Goal: Task Accomplishment & Management: Manage account settings

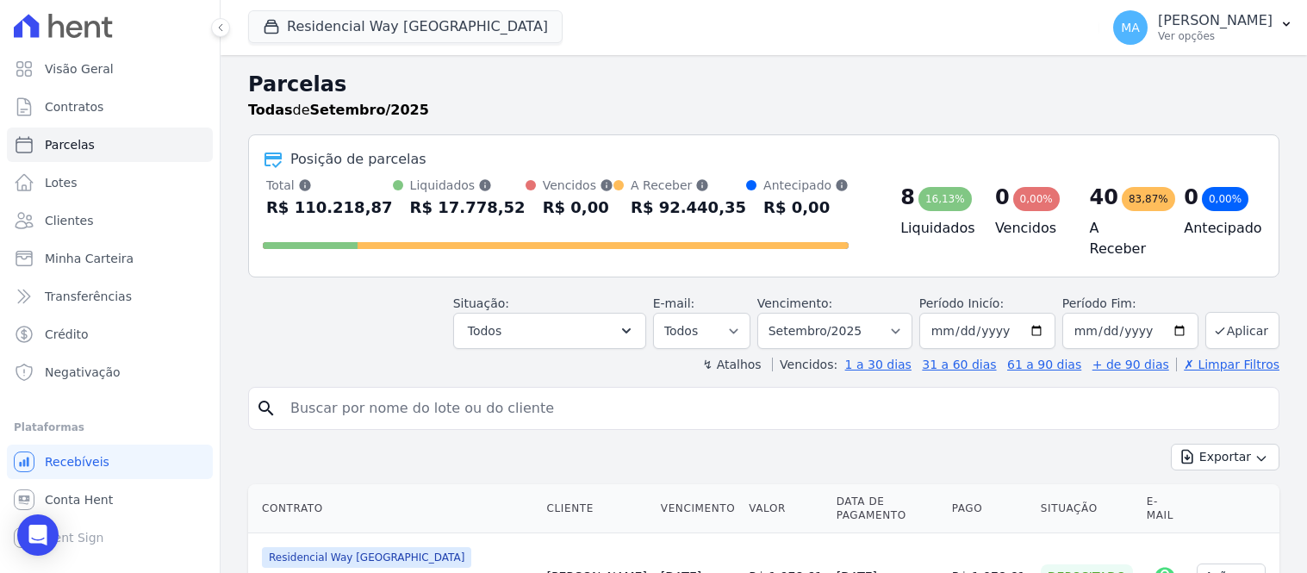
select select
click at [1287, 27] on icon "button" at bounding box center [1287, 24] width 14 height 14
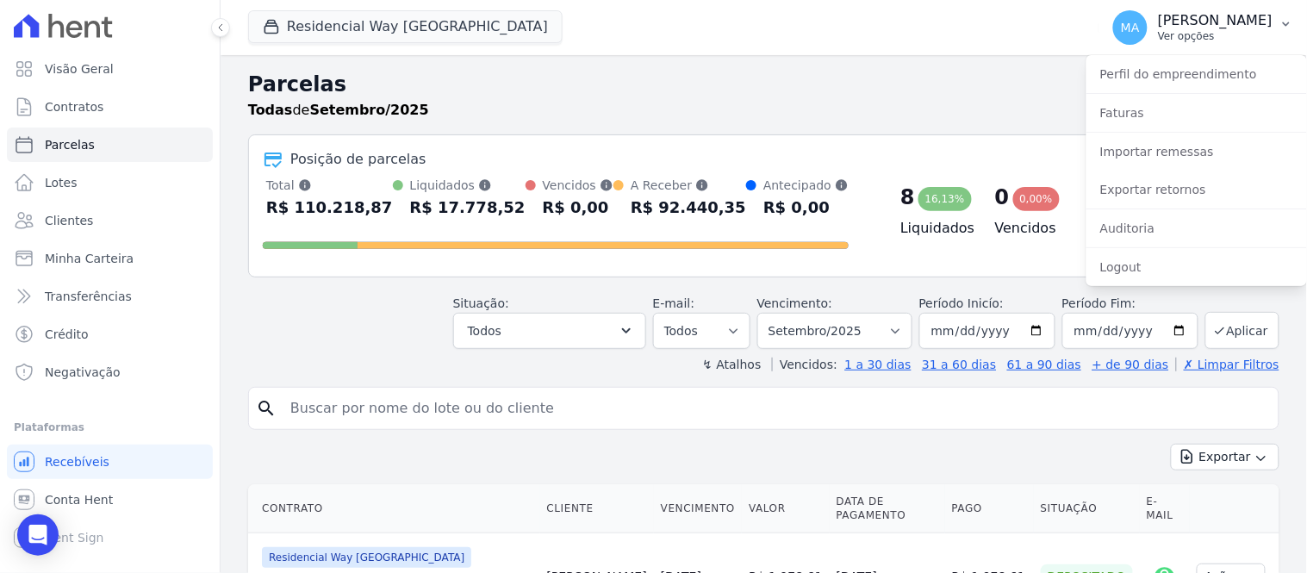
click at [1192, 29] on p "Ver opções" at bounding box center [1215, 36] width 115 height 14
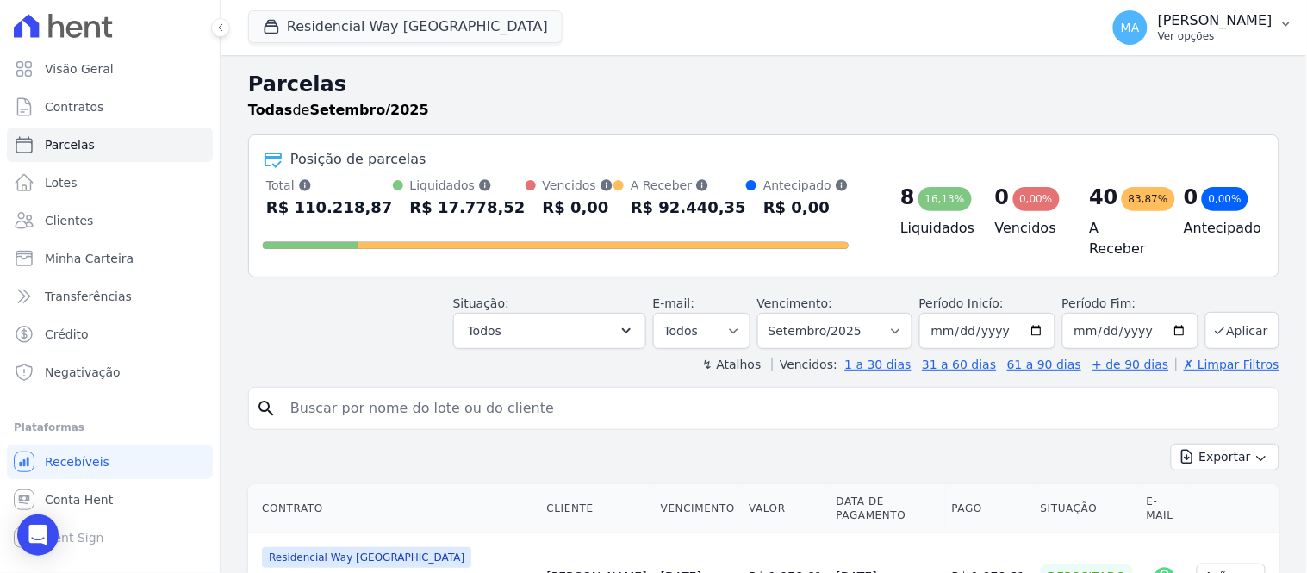
click at [1288, 21] on icon "button" at bounding box center [1287, 24] width 14 height 14
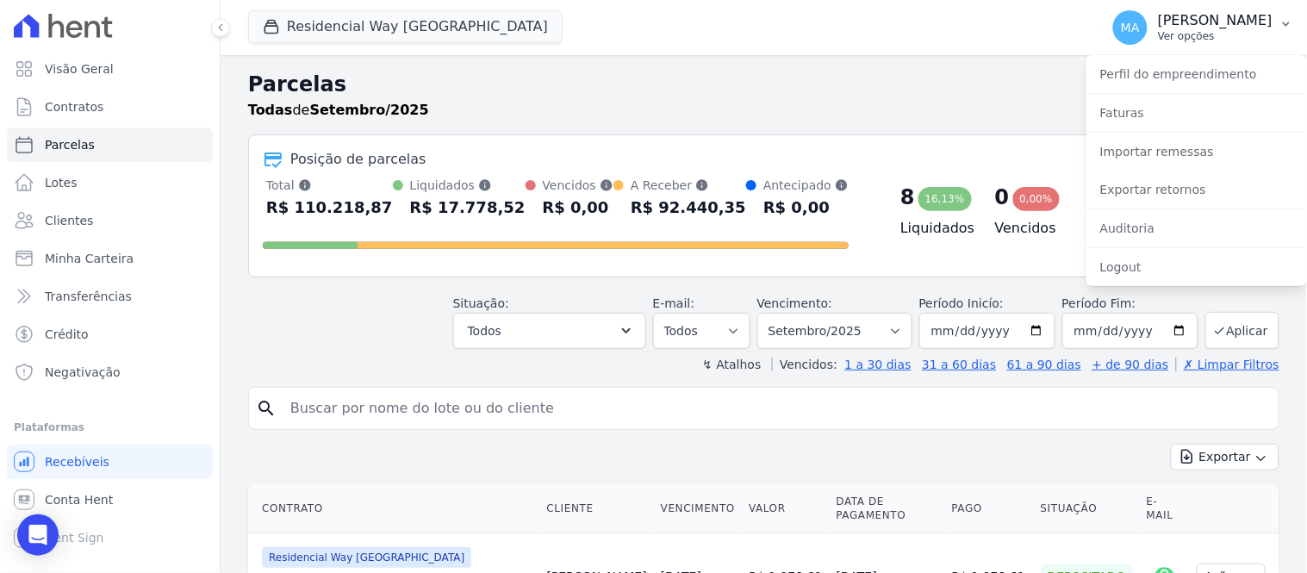
click at [1121, 32] on span "MA" at bounding box center [1130, 28] width 19 height 12
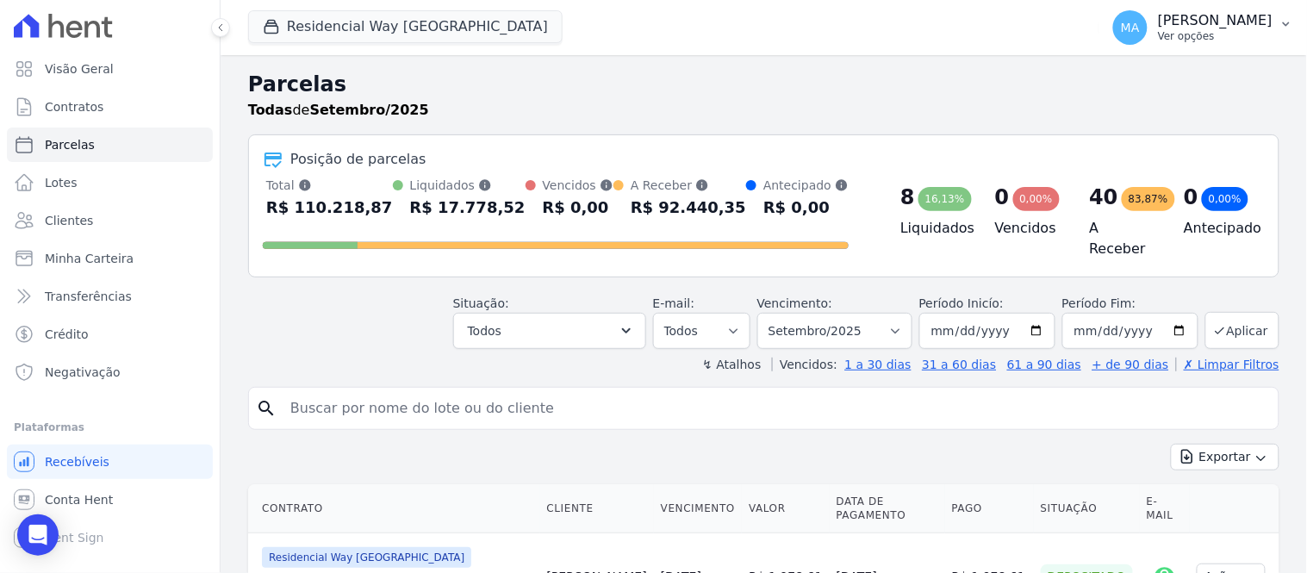
click at [1121, 32] on span "MA" at bounding box center [1130, 28] width 19 height 12
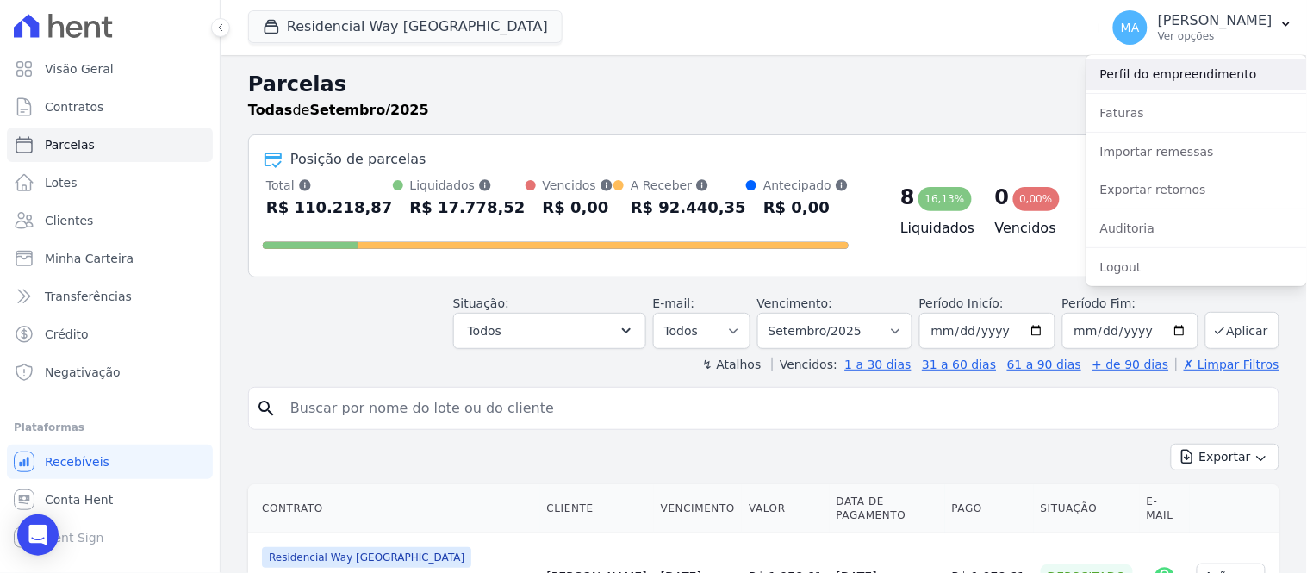
click at [1174, 65] on link "Perfil do empreendimento" at bounding box center [1197, 74] width 221 height 31
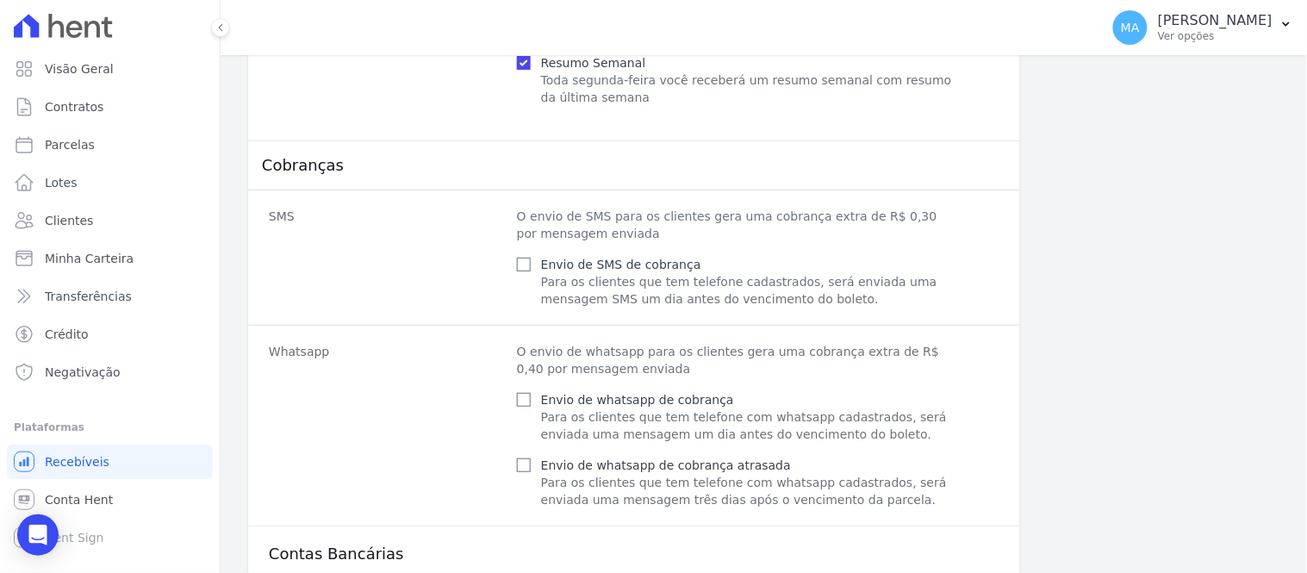
scroll to position [828, 0]
click at [72, 74] on span "Visão Geral" at bounding box center [79, 68] width 69 height 17
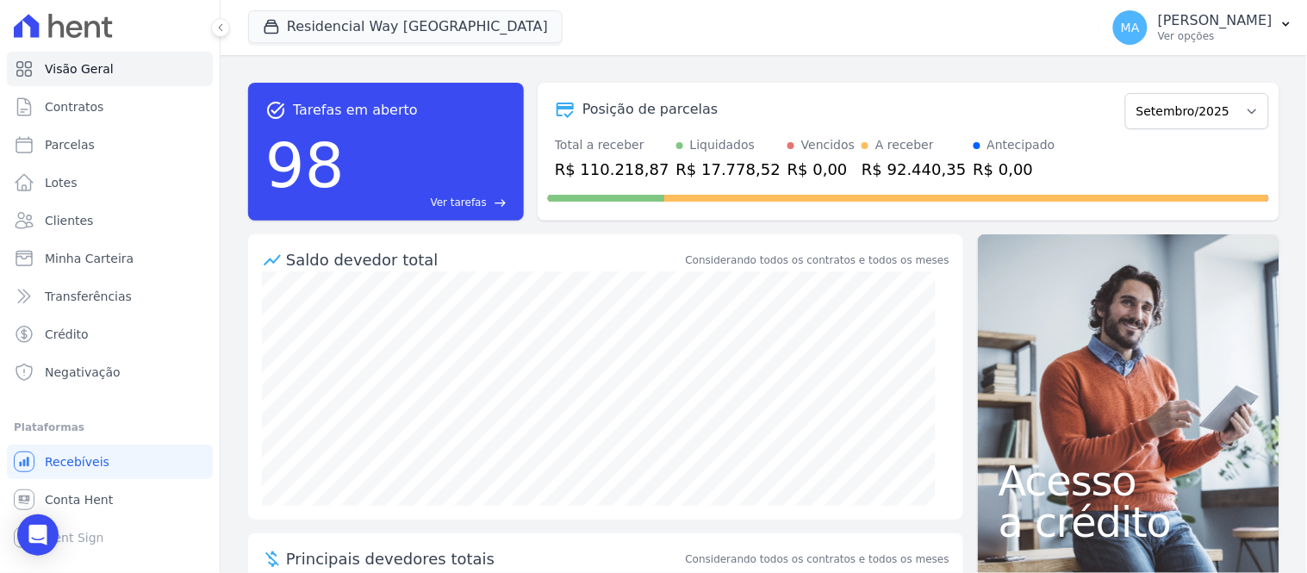
drag, startPoint x: 1108, startPoint y: 29, endPoint x: 1122, endPoint y: 59, distance: 32.4
click at [1121, 32] on span "MA" at bounding box center [1130, 28] width 19 height 12
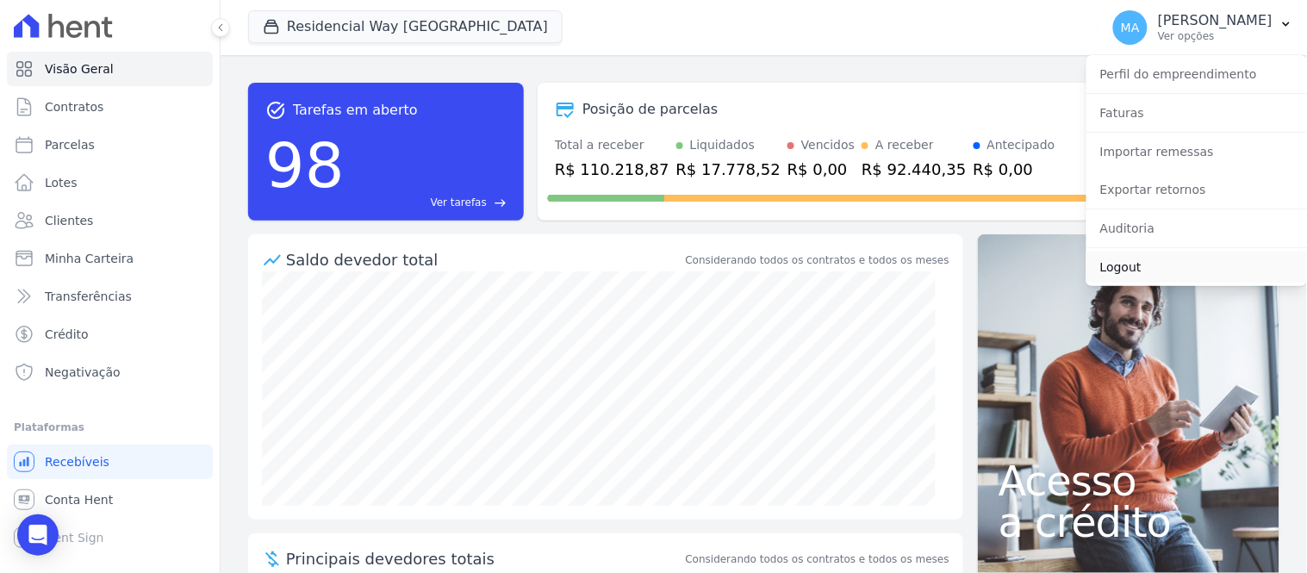
click at [1112, 269] on link "Logout" at bounding box center [1197, 267] width 221 height 31
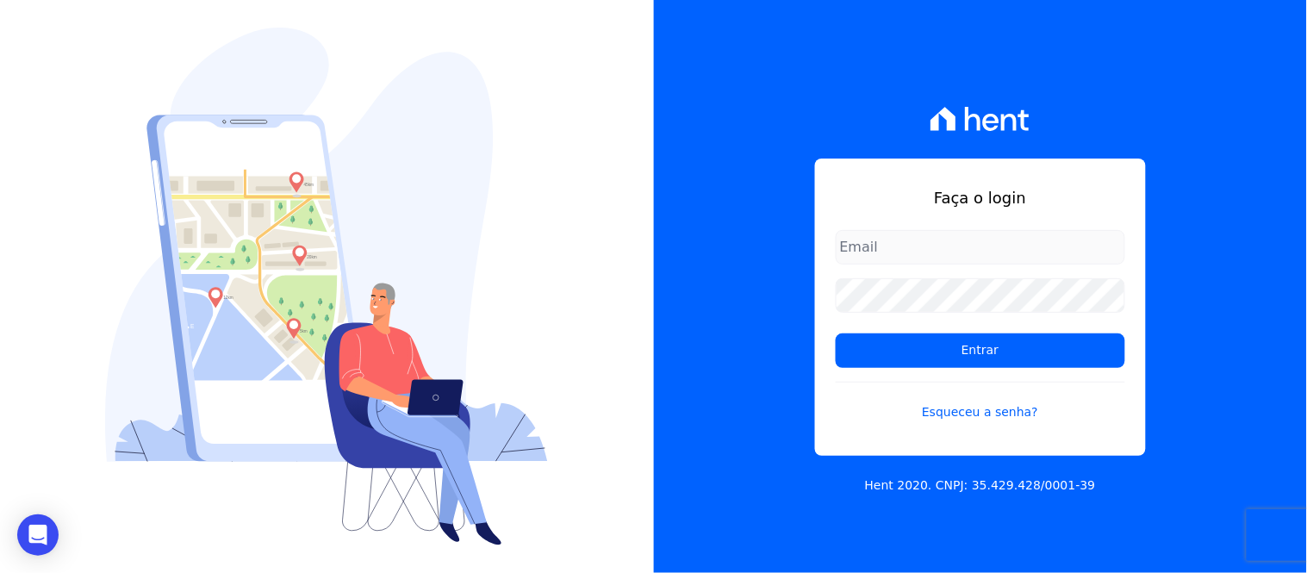
type input "marisa.pierotte@dnaconstrutora.com.br"
